Goal: Check status: Check status

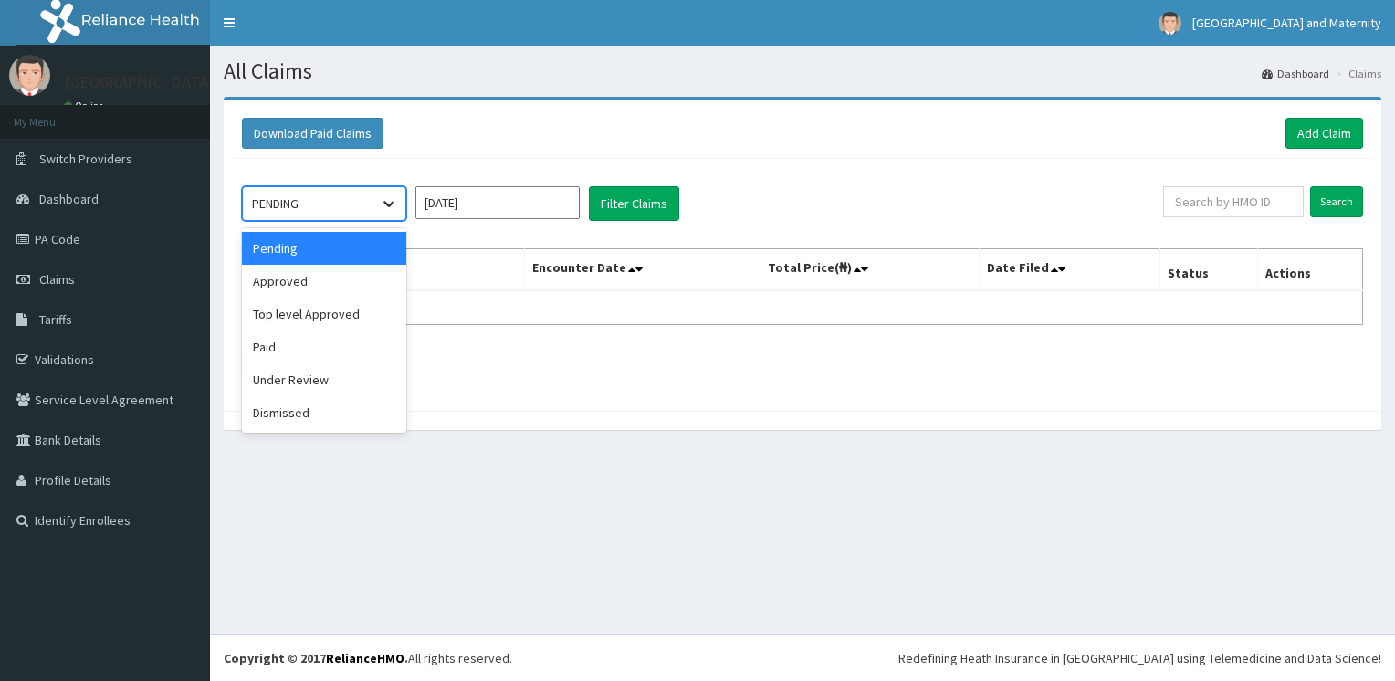
click at [384, 209] on icon at bounding box center [389, 203] width 18 height 18
click at [355, 351] on div "Paid" at bounding box center [324, 347] width 164 height 33
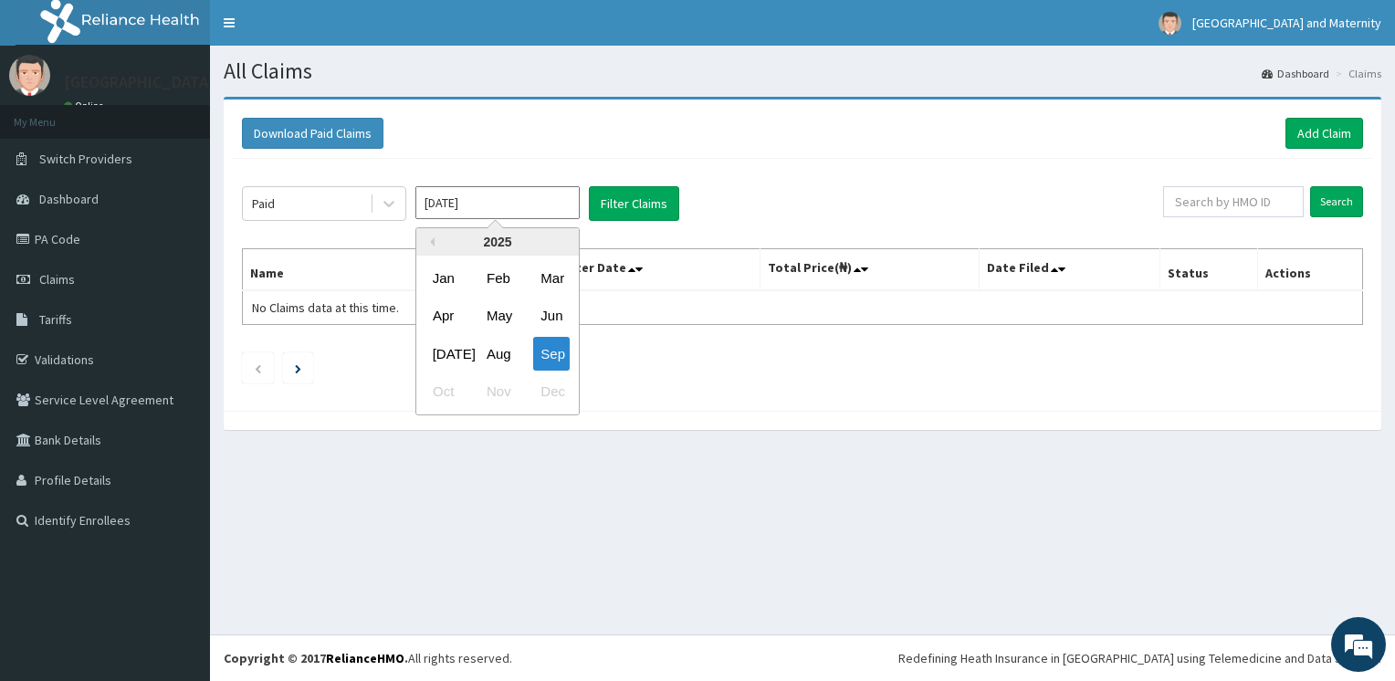
click at [541, 216] on input "[DATE]" at bounding box center [497, 202] width 164 height 33
click at [498, 343] on div "Aug" at bounding box center [497, 354] width 37 height 34
type input "Aug 2025"
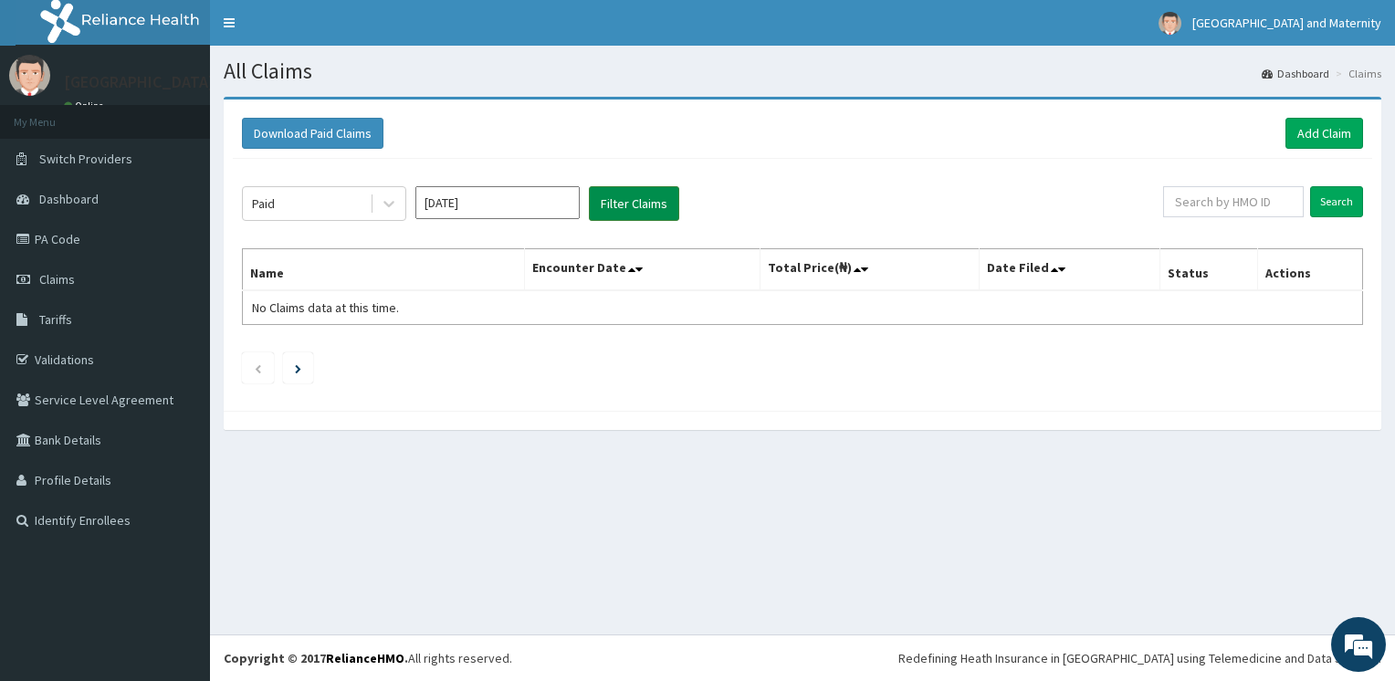
click at [657, 201] on button "Filter Claims" at bounding box center [634, 203] width 90 height 35
click at [531, 209] on input "Aug 2025" at bounding box center [497, 202] width 164 height 33
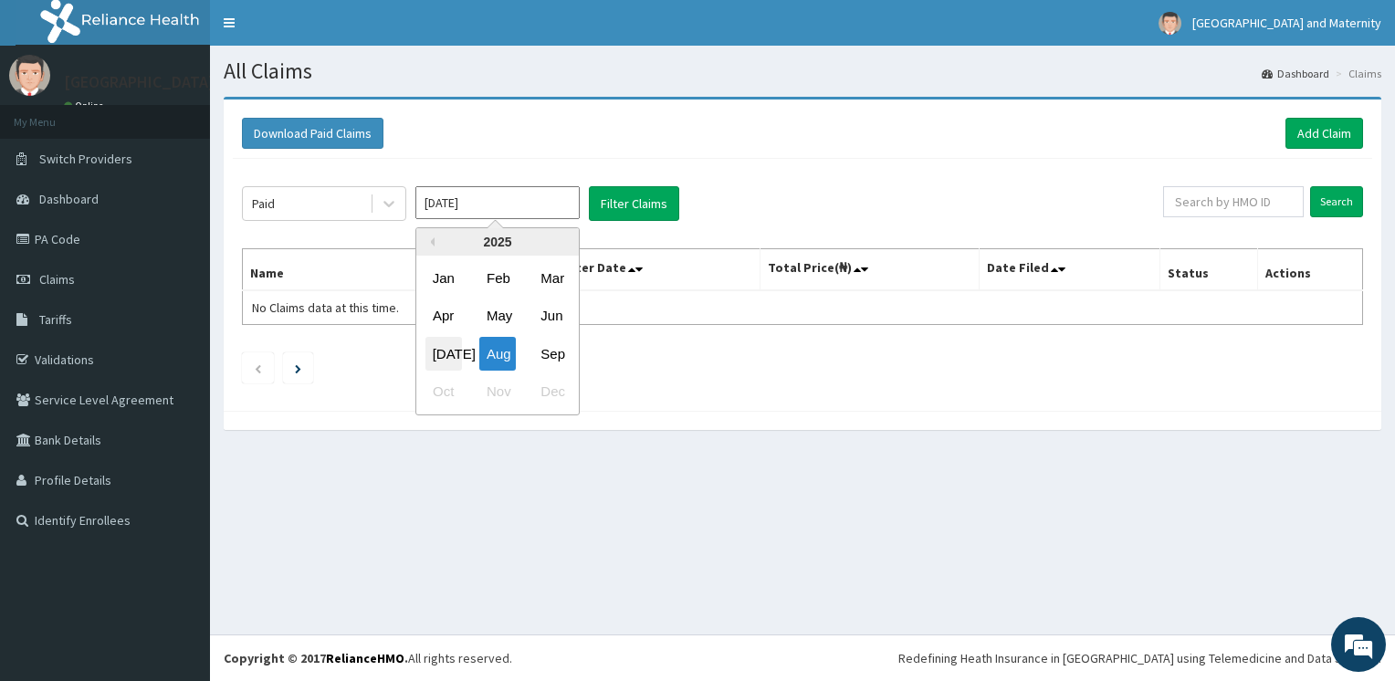
click at [447, 343] on div "Jul" at bounding box center [444, 354] width 37 height 34
type input "Jul 2025"
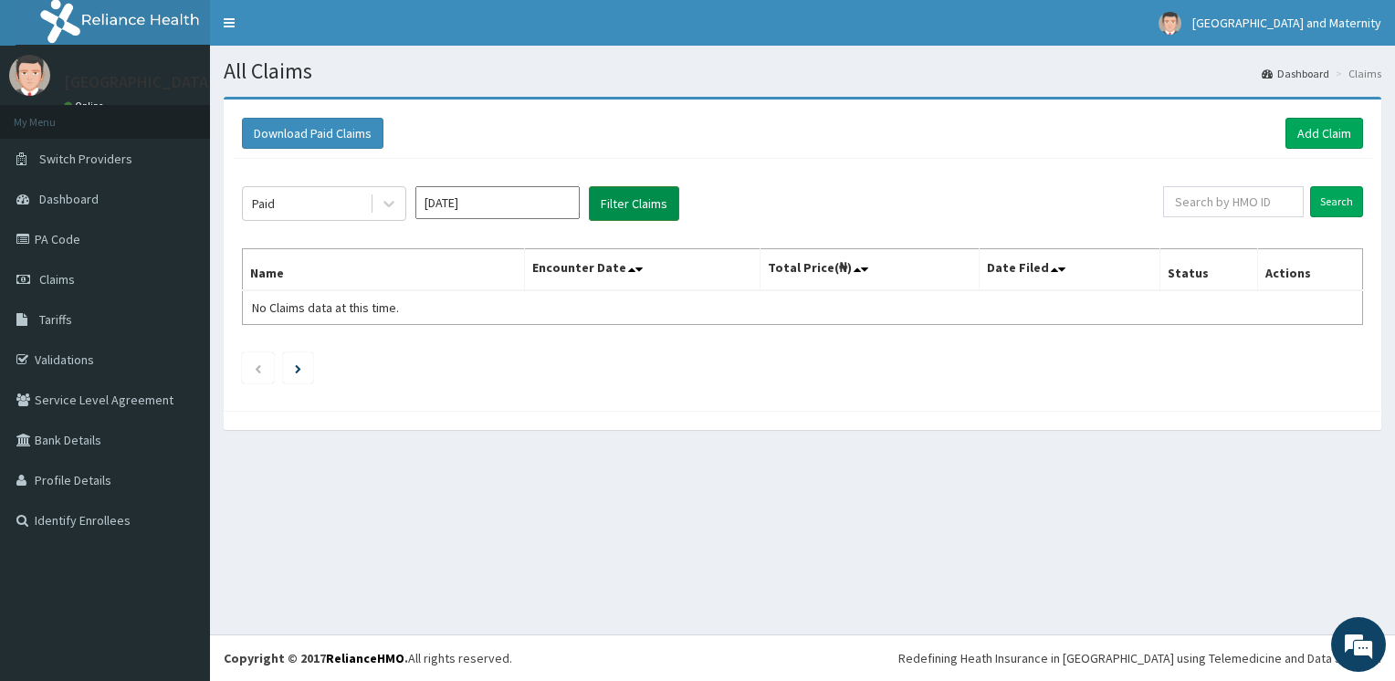
click at [648, 208] on button "Filter Claims" at bounding box center [634, 203] width 90 height 35
click at [58, 285] on span "Claims" at bounding box center [57, 279] width 36 height 16
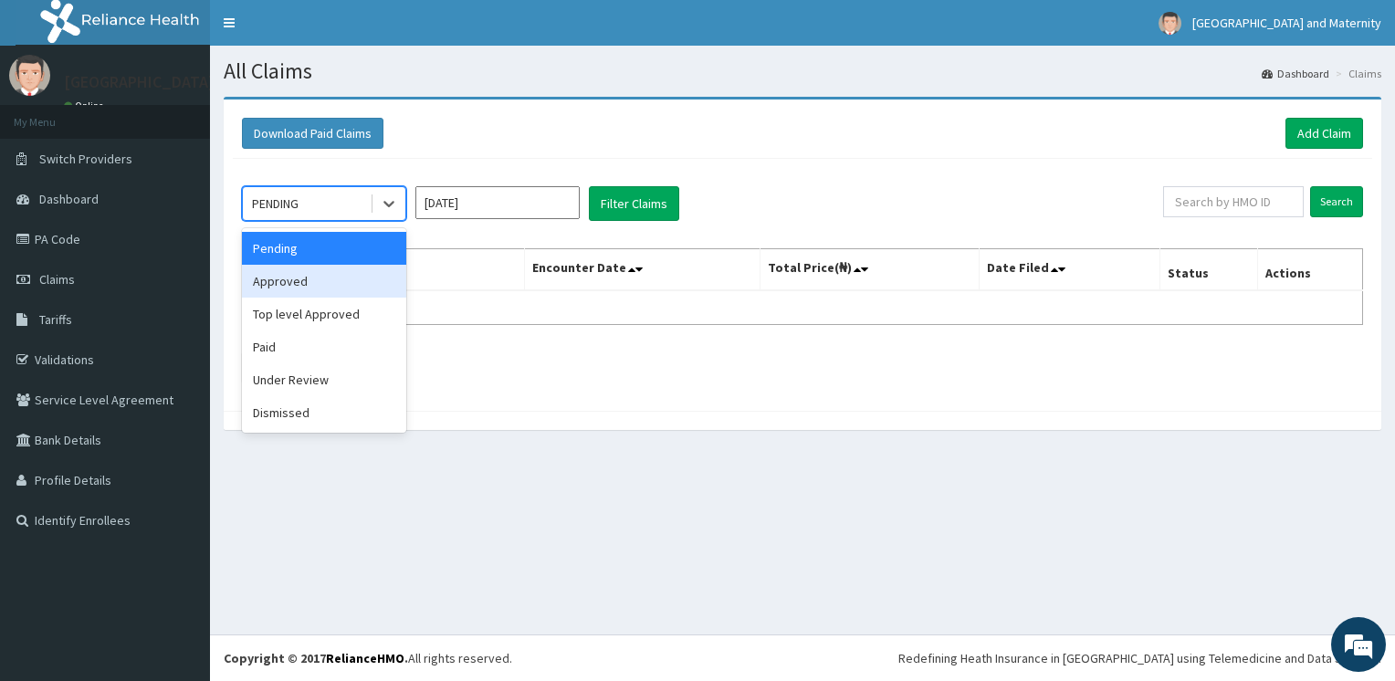
click at [337, 293] on div "Approved" at bounding box center [324, 281] width 164 height 33
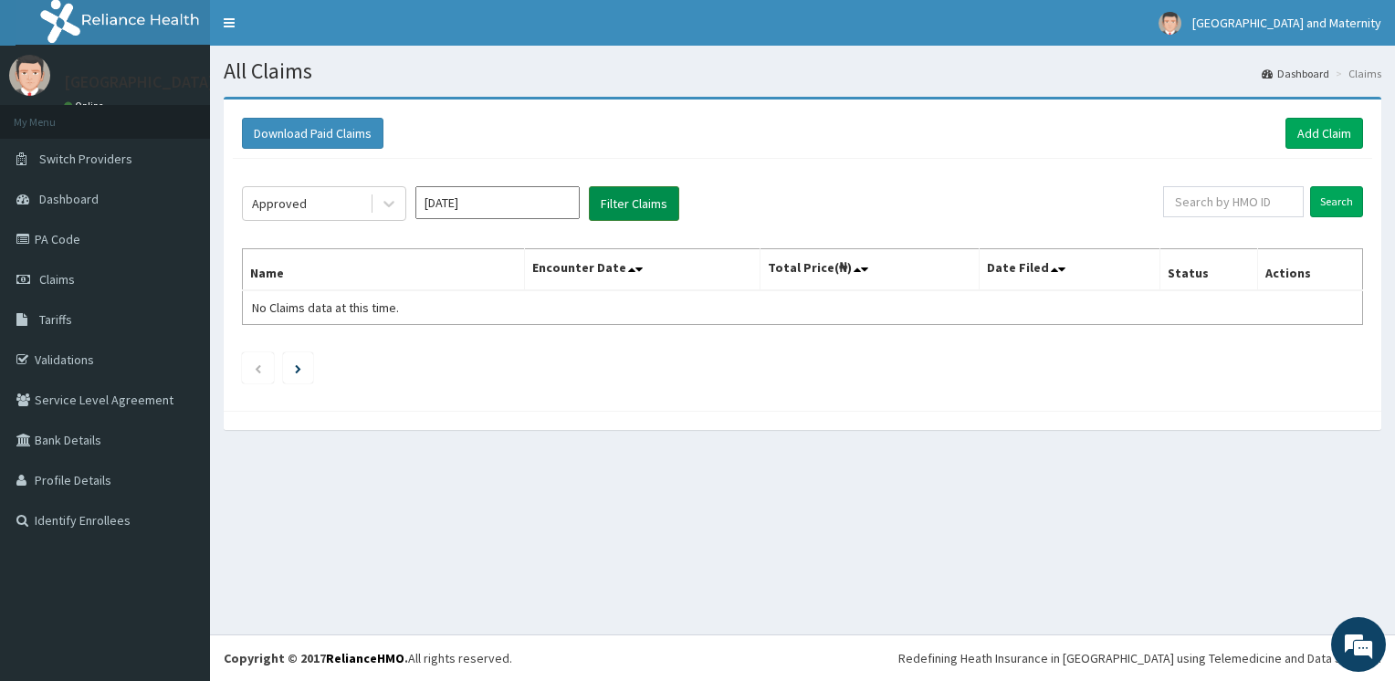
click at [658, 187] on button "Filter Claims" at bounding box center [634, 203] width 90 height 35
